Goal: Check status: Check status

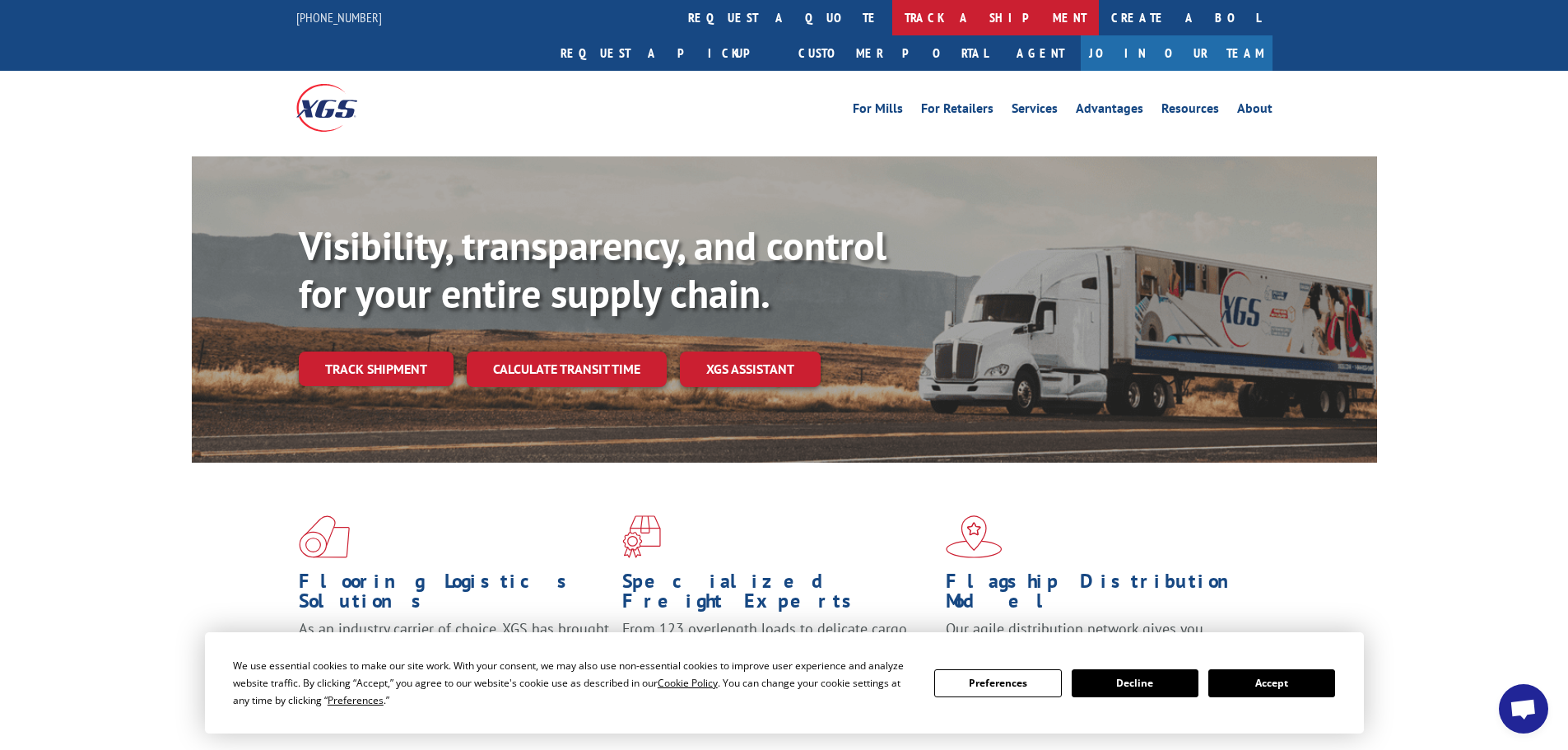
click at [892, 19] on link "track a shipment" at bounding box center [995, 18] width 207 height 35
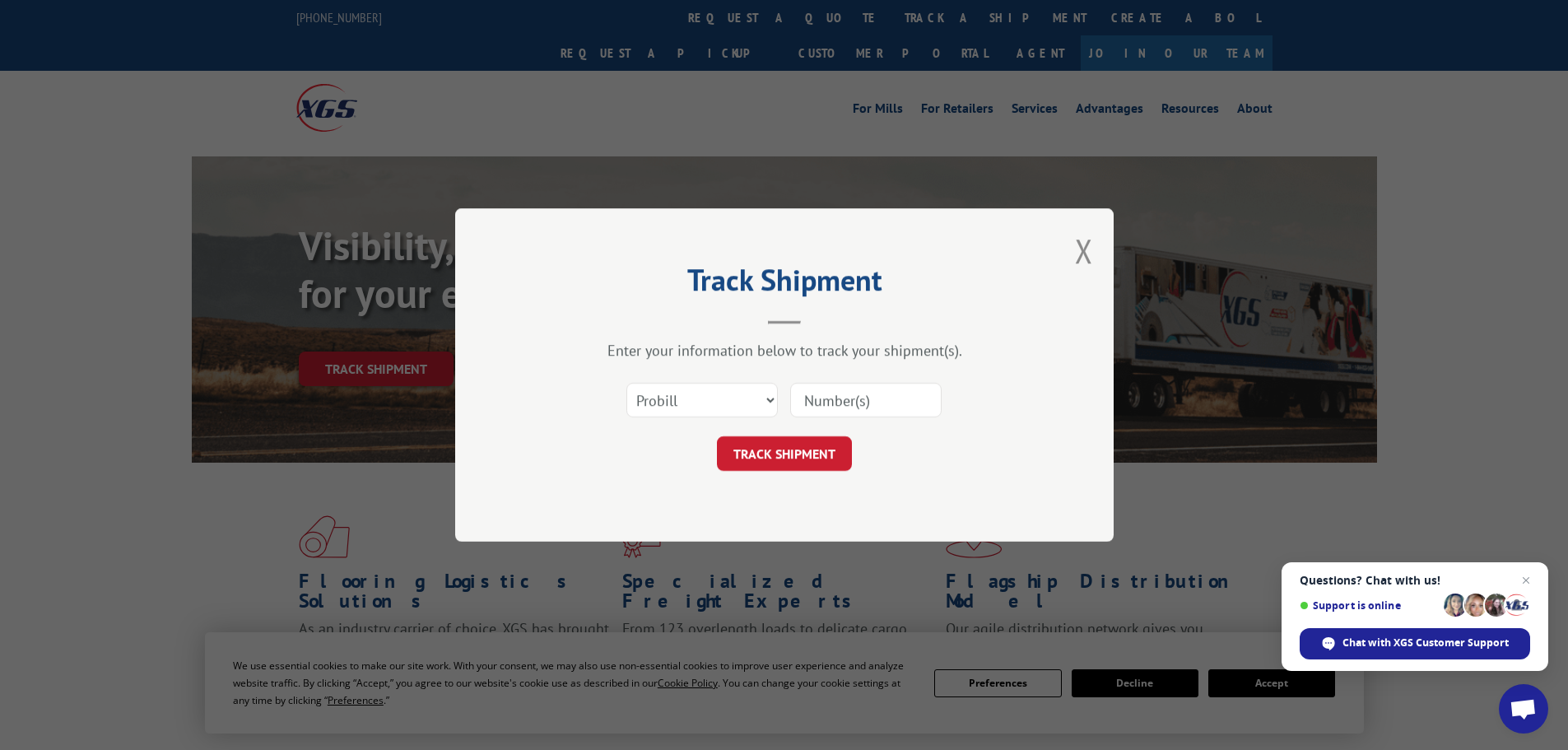
click at [921, 394] on input at bounding box center [866, 399] width 152 height 34
paste input "5144341"
type input "5144341"
click at [756, 467] on button "TRACK SHIPMENT" at bounding box center [784, 453] width 135 height 34
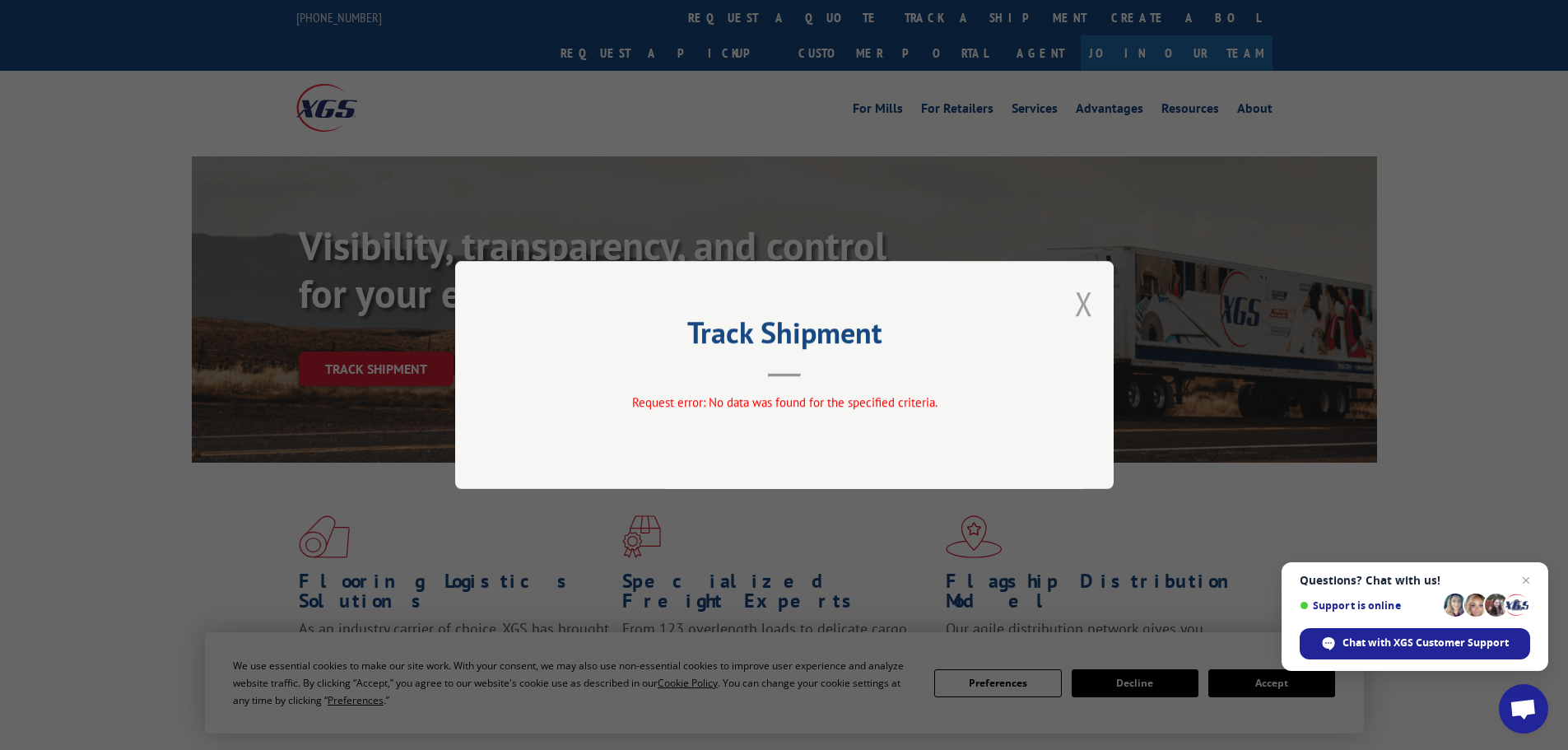
click at [1081, 309] on button "Close modal" at bounding box center [1085, 303] width 19 height 44
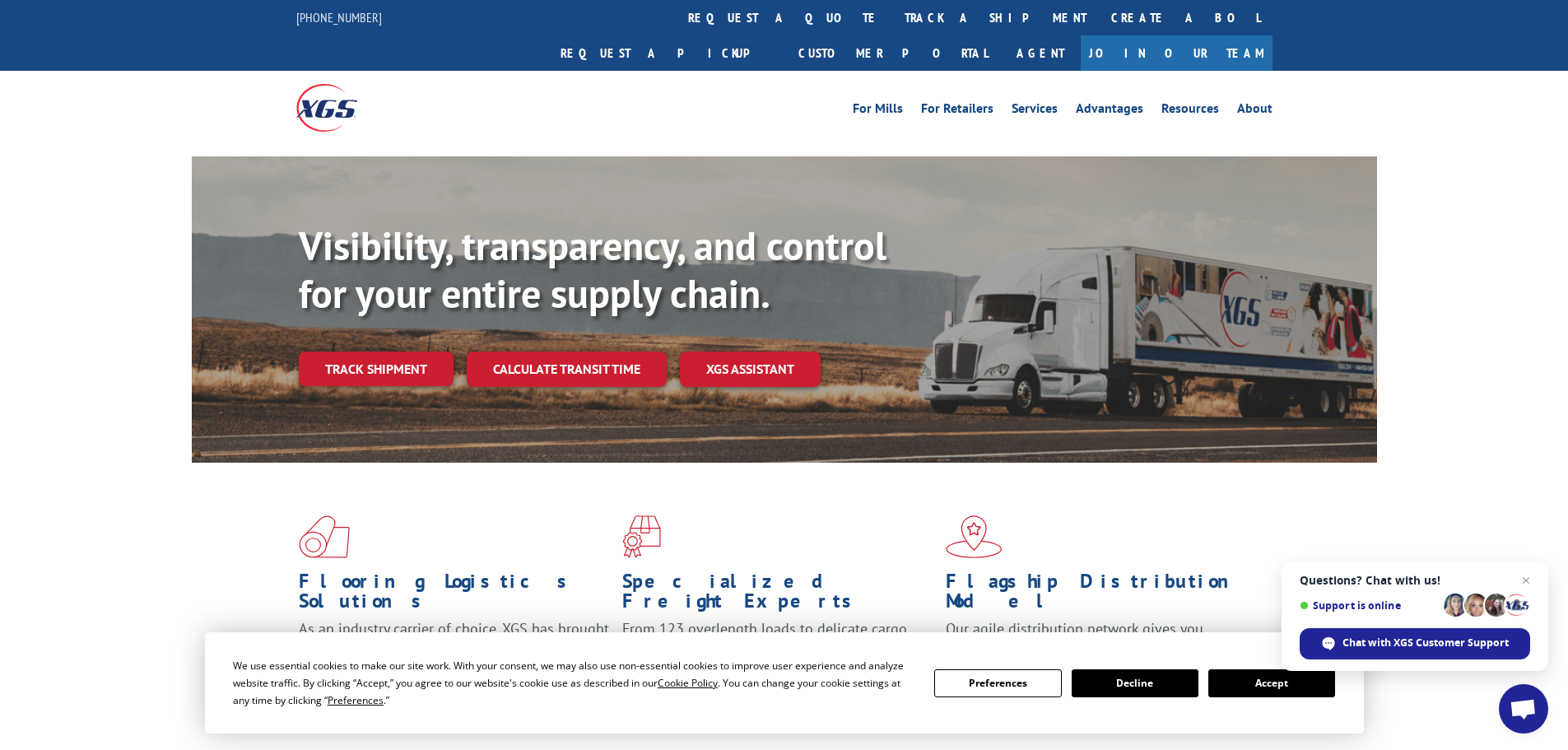
click at [892, 7] on link "track a shipment" at bounding box center [995, 18] width 207 height 35
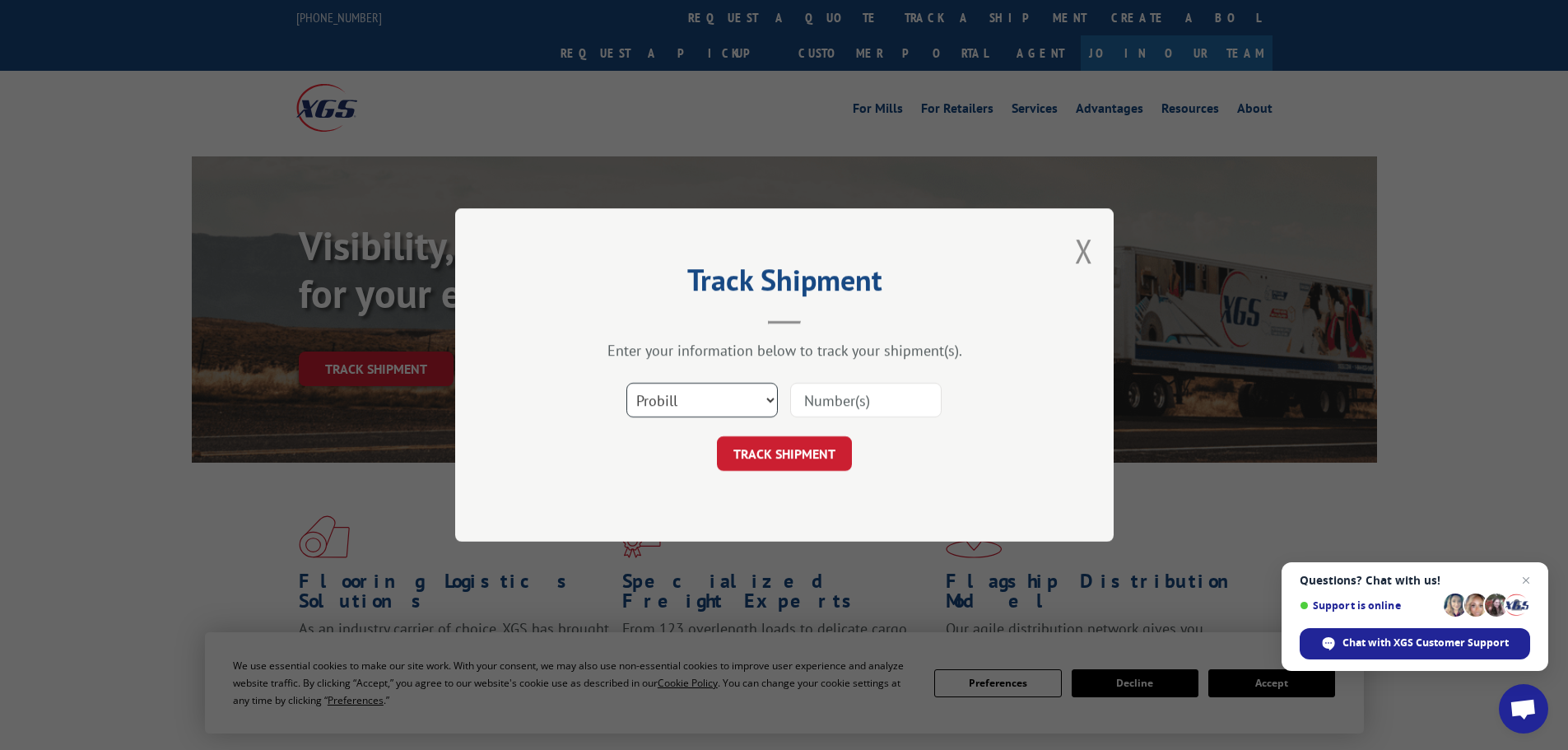
click at [704, 416] on select "Select category... Probill BOL PO" at bounding box center [702, 399] width 152 height 34
select select "bol"
click at [626, 382] on select "Select category... Probill BOL PO" at bounding box center [702, 399] width 152 height 34
click at [817, 431] on form "Select category... Probill BOL PO TRACK SHIPMENT" at bounding box center [784, 422] width 494 height 98
click at [834, 407] on input at bounding box center [866, 399] width 152 height 34
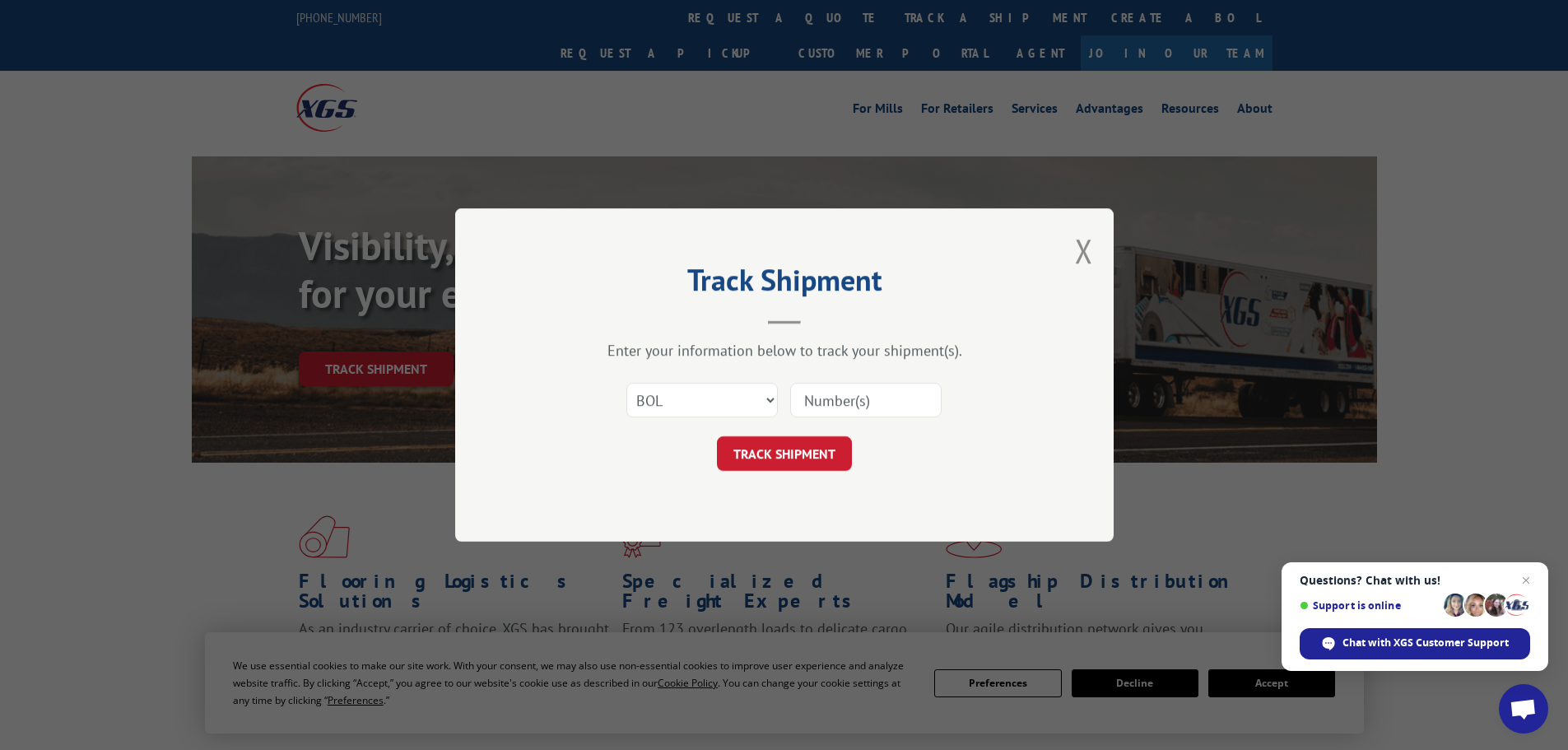
paste input "5144341"
type input "5144341"
click at [790, 450] on button "TRACK SHIPMENT" at bounding box center [784, 453] width 135 height 34
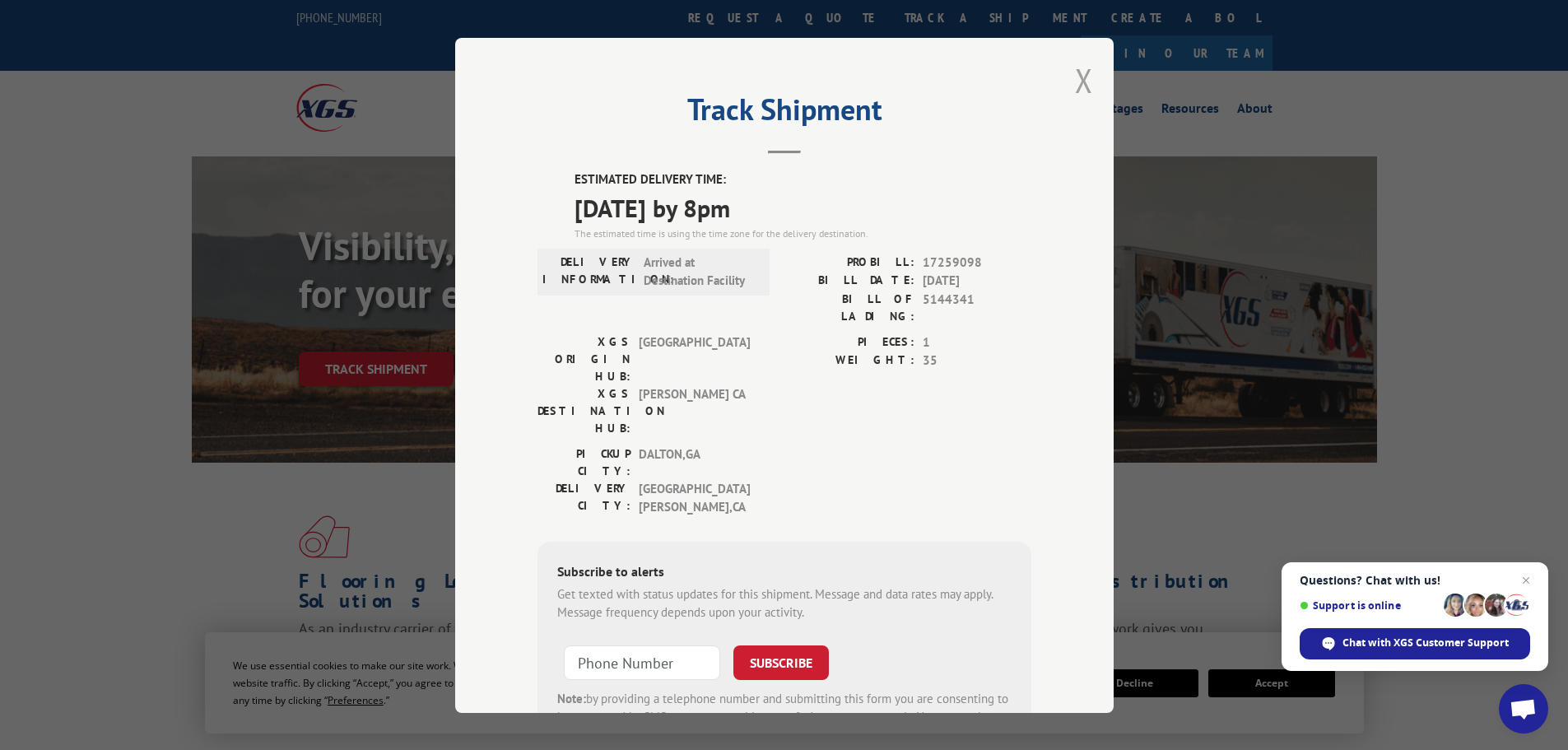
click at [1075, 79] on button "Close modal" at bounding box center [1085, 80] width 19 height 44
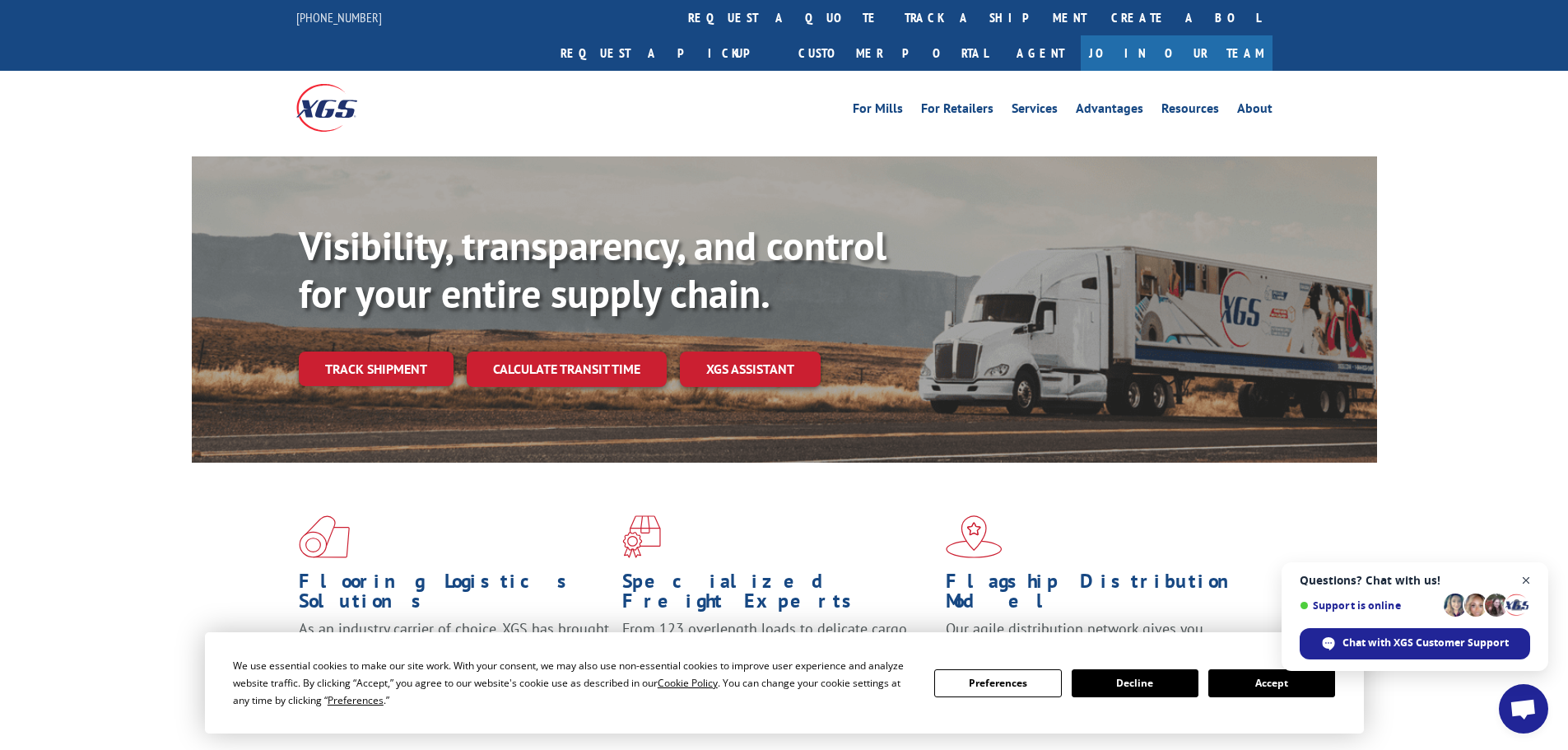
click at [1526, 580] on span "Close chat" at bounding box center [1526, 581] width 20 height 20
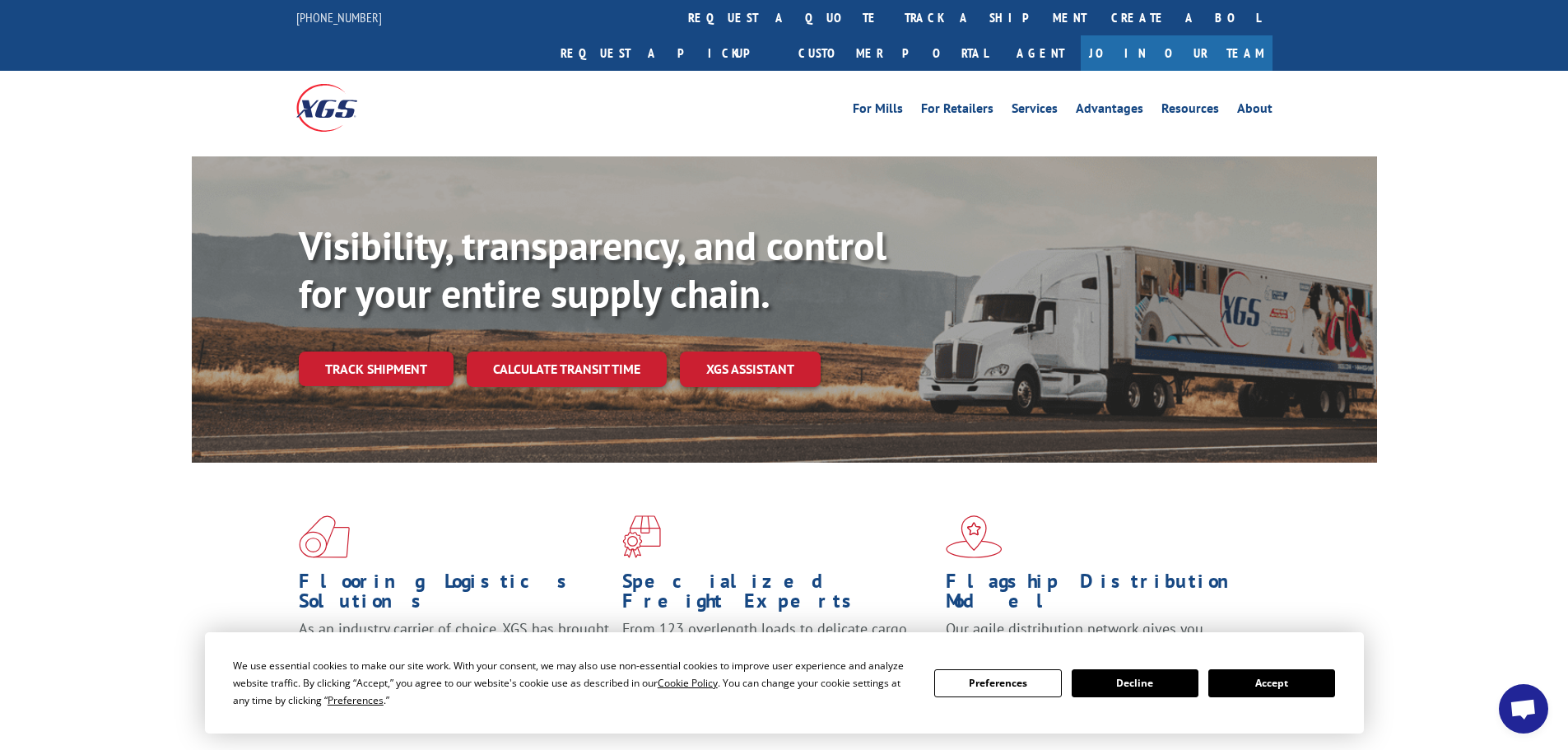
click at [1326, 683] on button "Accept" at bounding box center [1271, 682] width 127 height 28
